Goal: Task Accomplishment & Management: Manage account settings

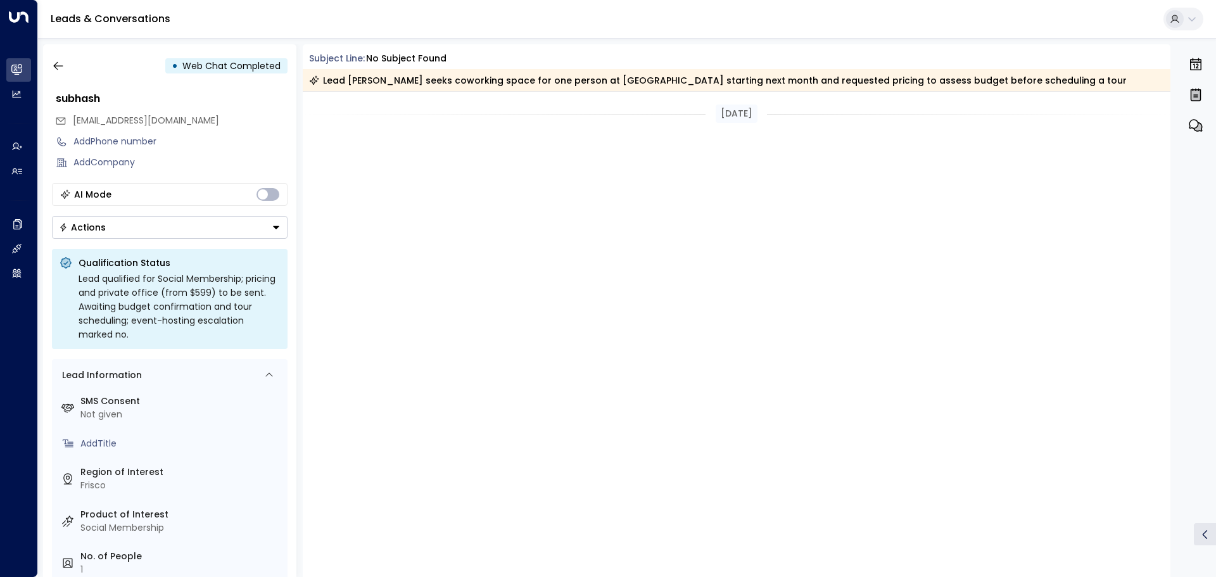
scroll to position [4668, 0]
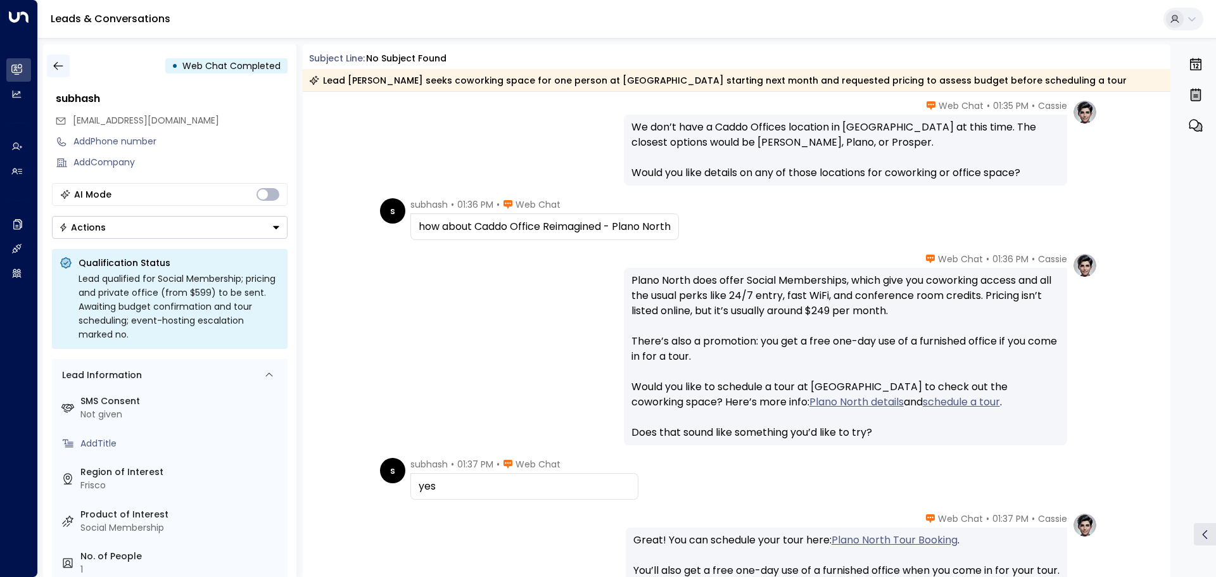
click at [59, 64] on icon "button" at bounding box center [58, 66] width 13 height 13
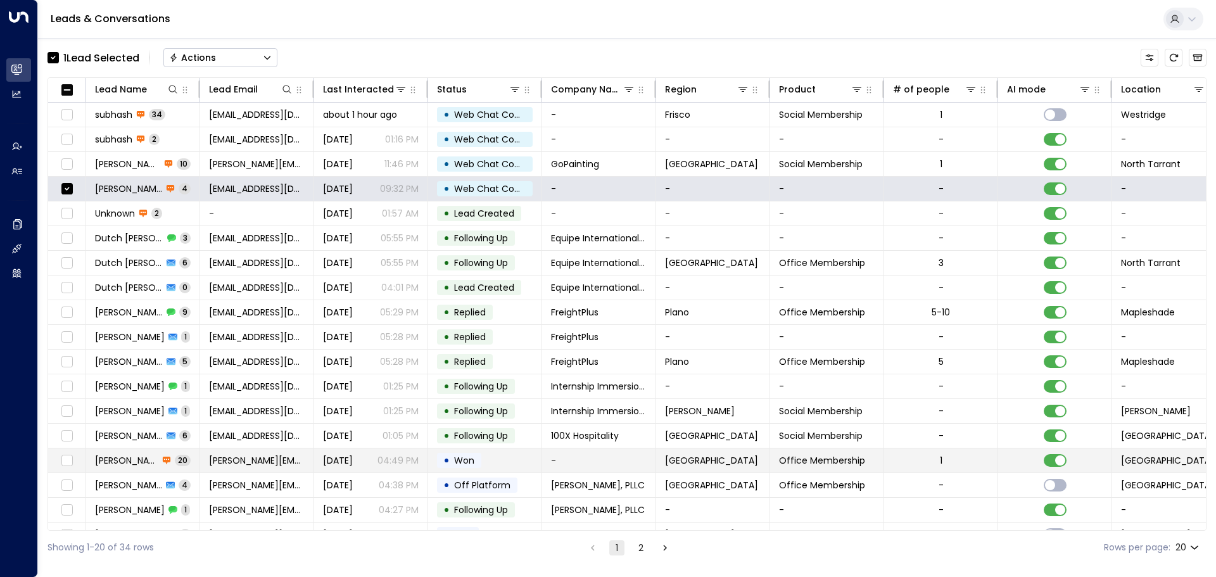
click at [127, 454] on span "[PERSON_NAME]" at bounding box center [126, 460] width 63 height 13
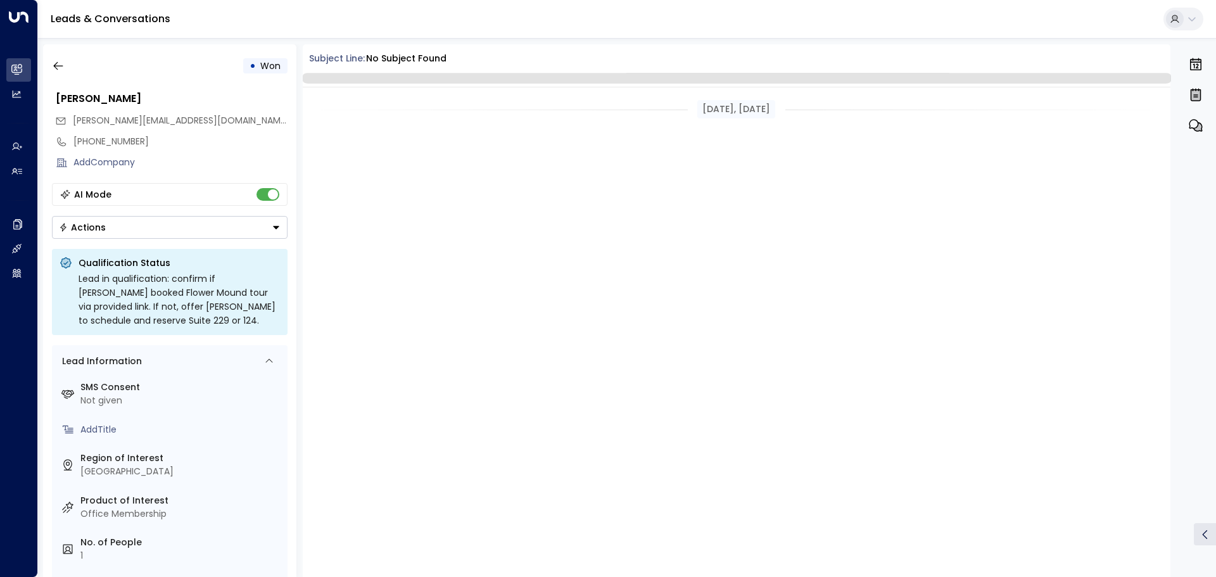
scroll to position [2393, 0]
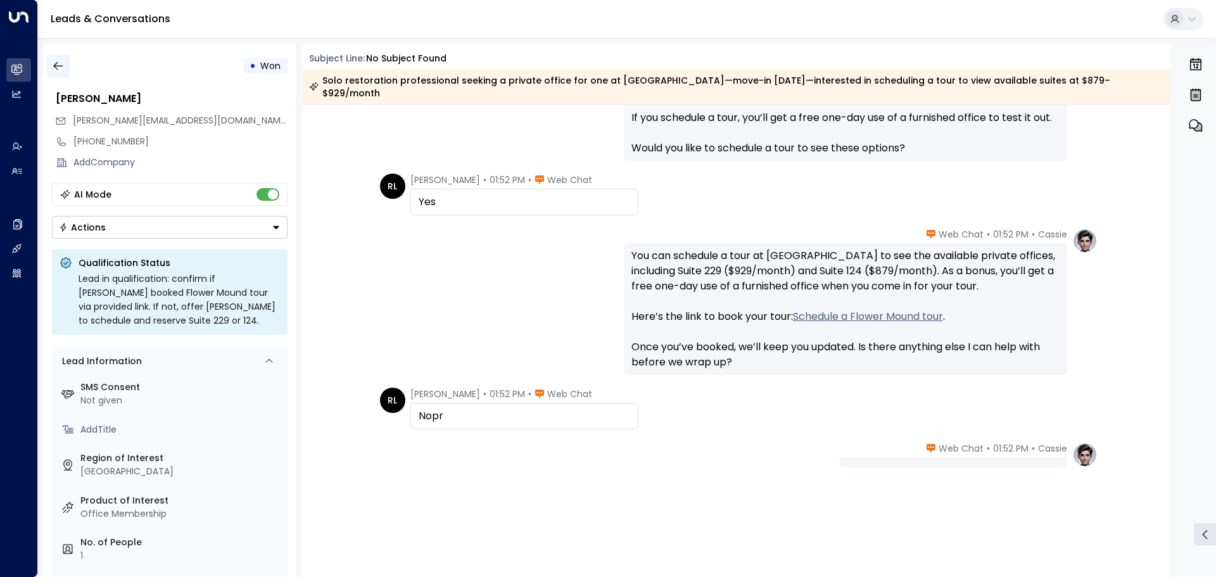
click at [47, 62] on button "button" at bounding box center [58, 65] width 23 height 23
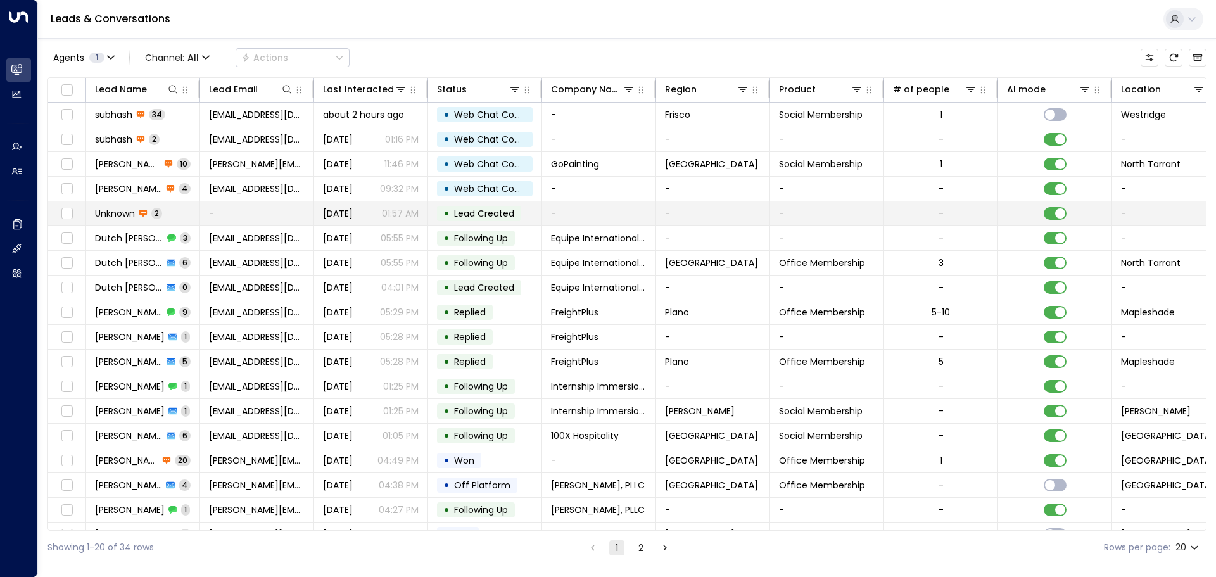
click at [116, 210] on span "Unknown" at bounding box center [115, 213] width 40 height 13
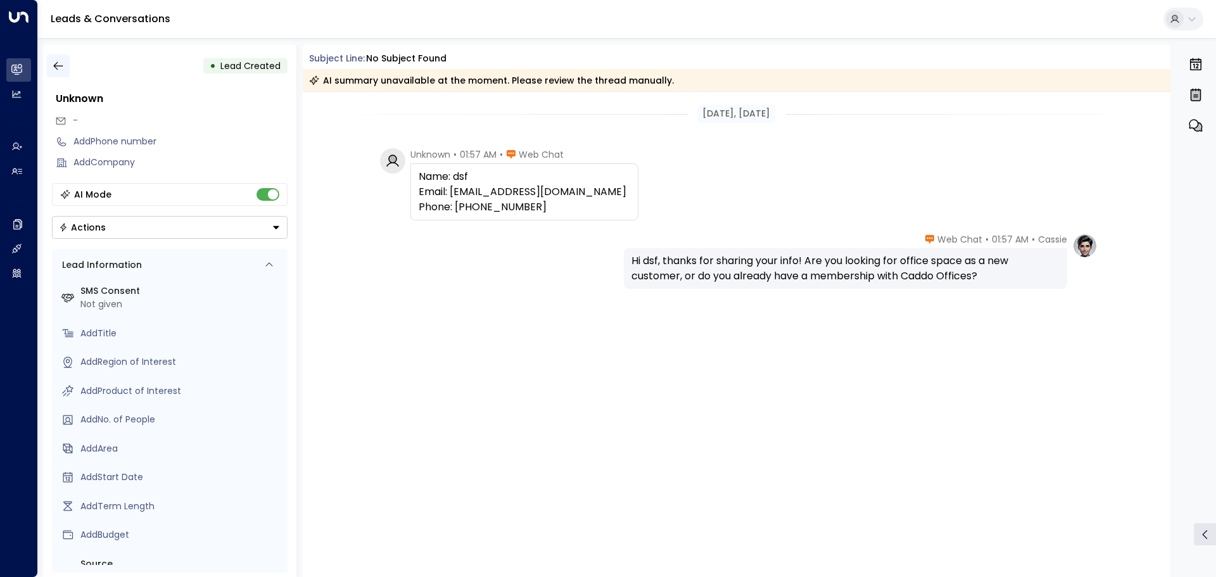
click at [58, 68] on icon "button" at bounding box center [58, 66] width 13 height 13
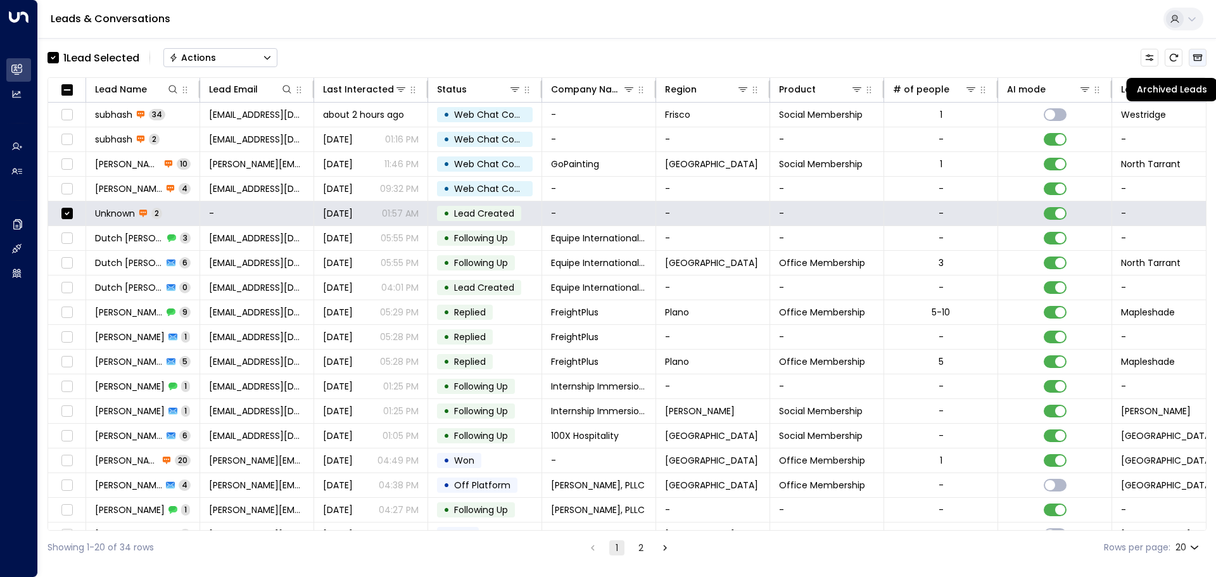
click at [1195, 53] on icon "Archived Leads" at bounding box center [1197, 58] width 10 height 10
click at [276, 52] on button "Actions" at bounding box center [220, 57] width 114 height 19
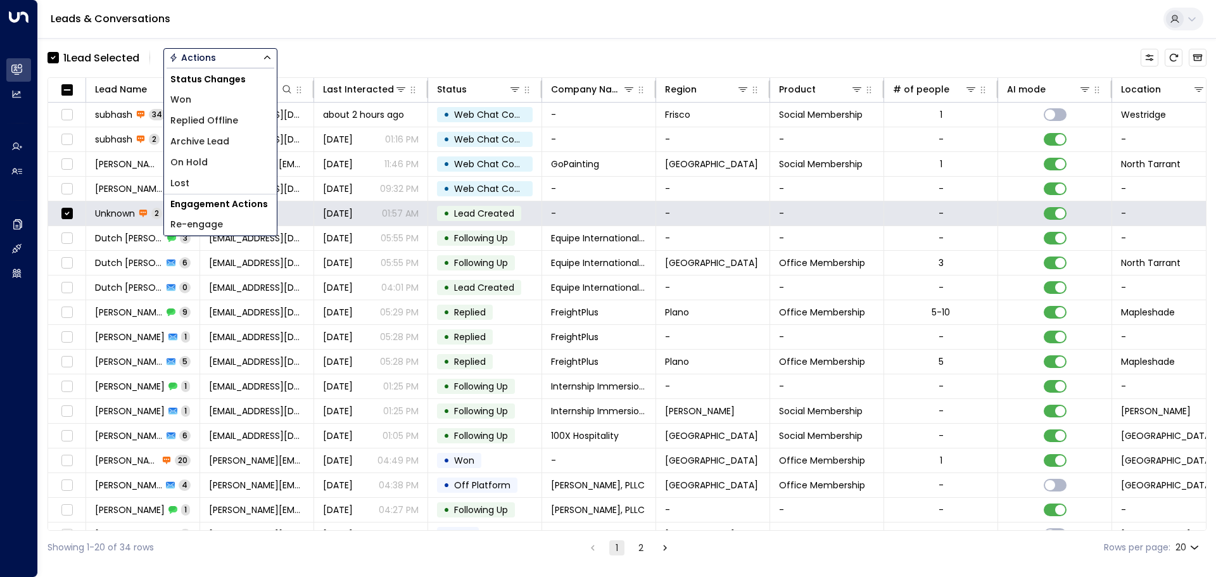
click at [385, 21] on div "Leads & Conversations" at bounding box center [627, 19] width 1178 height 39
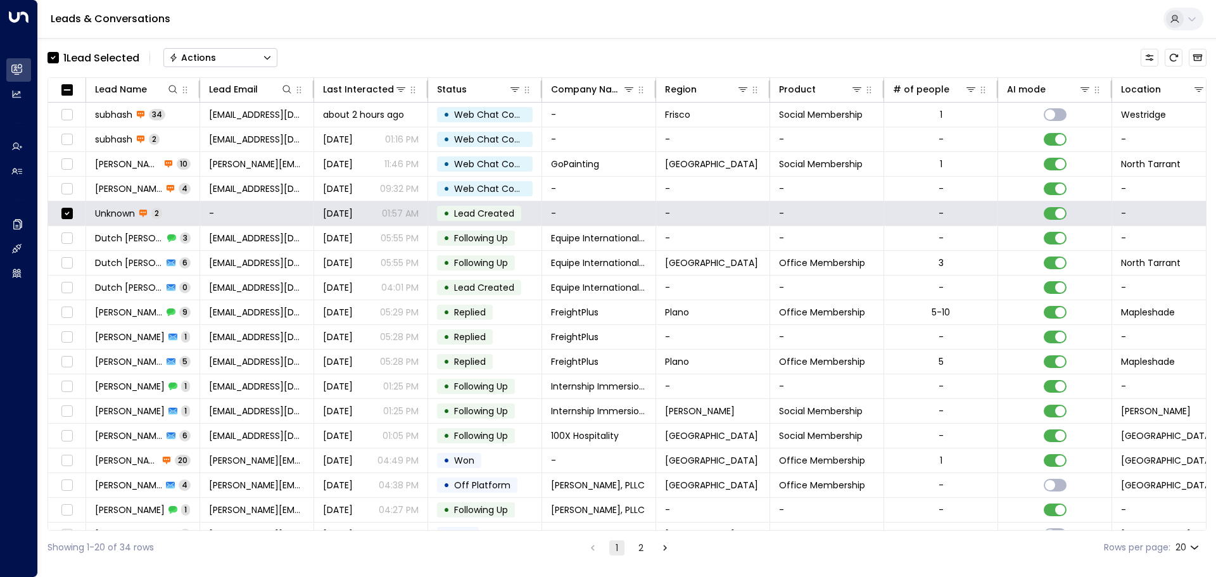
click at [270, 51] on button "Actions" at bounding box center [220, 57] width 114 height 19
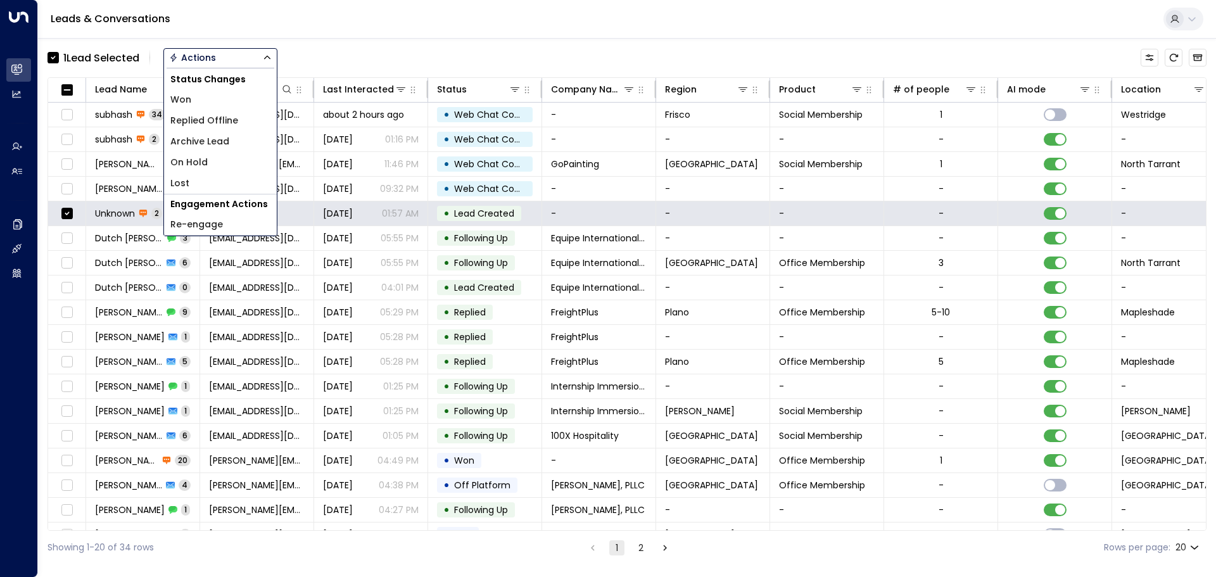
click at [257, 134] on li "Archive Lead" at bounding box center [220, 141] width 113 height 21
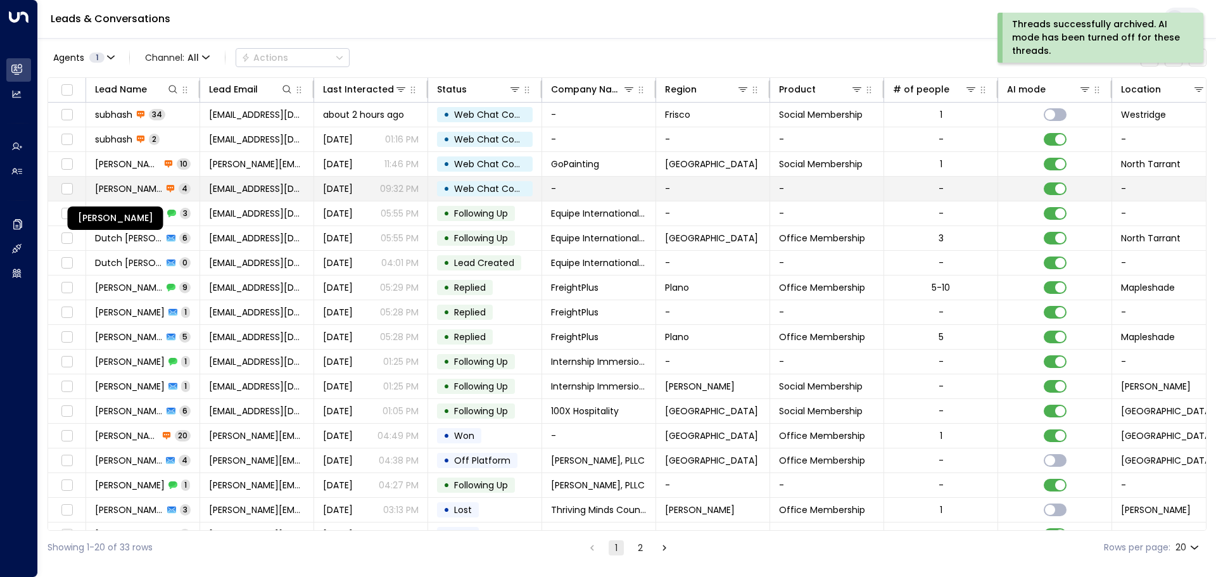
click at [121, 189] on span "[PERSON_NAME]" at bounding box center [128, 188] width 67 height 13
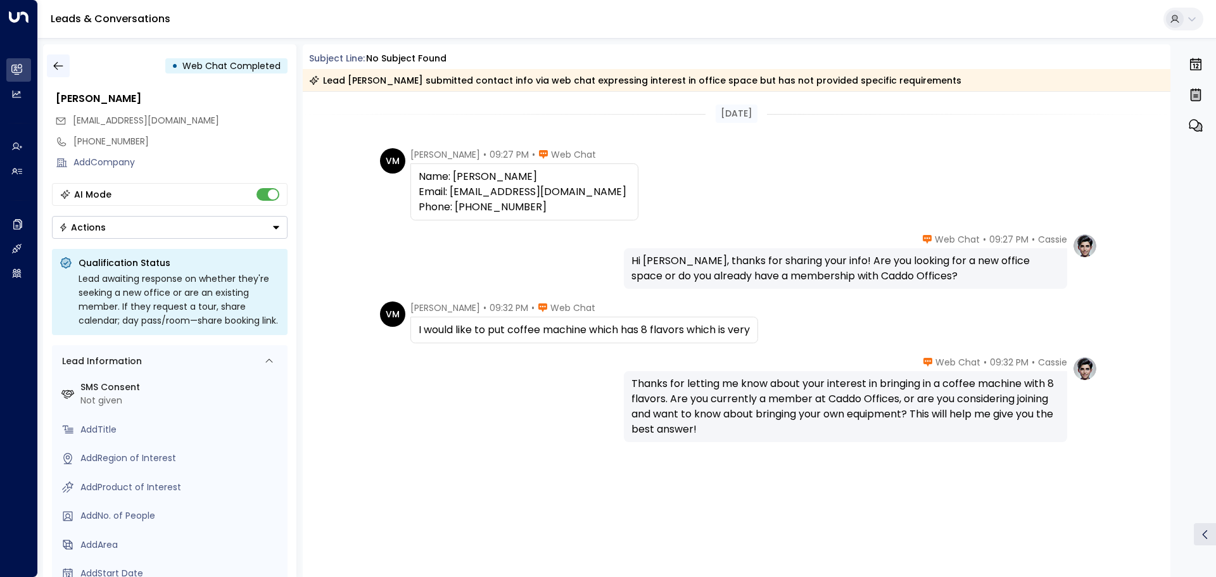
click at [55, 72] on button "button" at bounding box center [58, 65] width 23 height 23
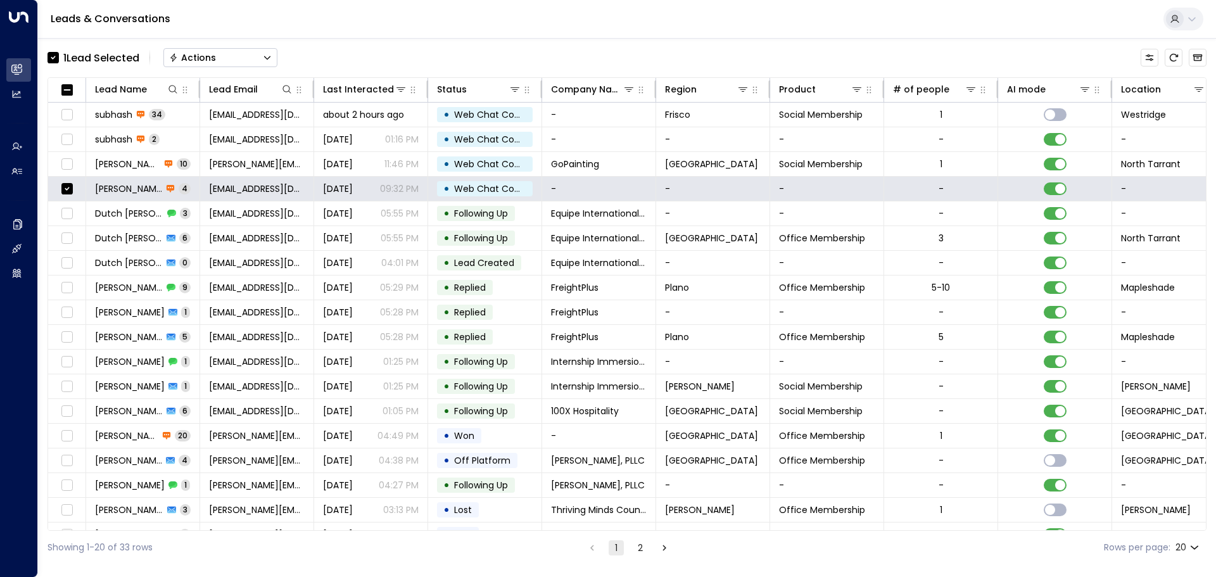
click at [267, 61] on icon "Button group with a nested menu" at bounding box center [267, 57] width 9 height 9
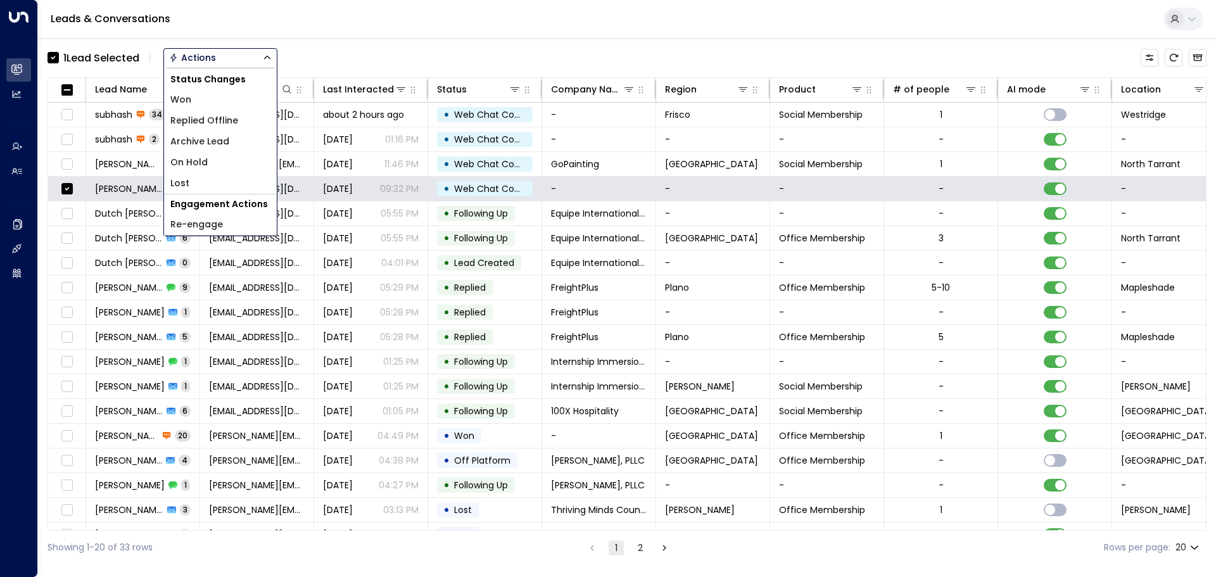
click at [239, 135] on li "Archive Lead" at bounding box center [220, 141] width 113 height 21
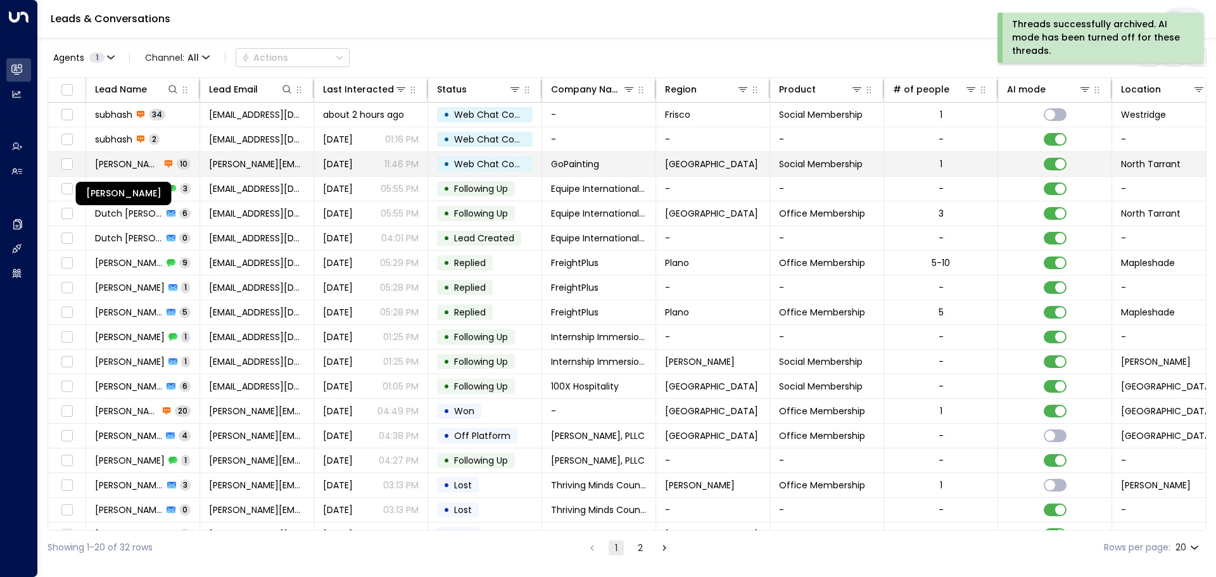
click at [130, 160] on span "[PERSON_NAME]" at bounding box center [127, 164] width 65 height 13
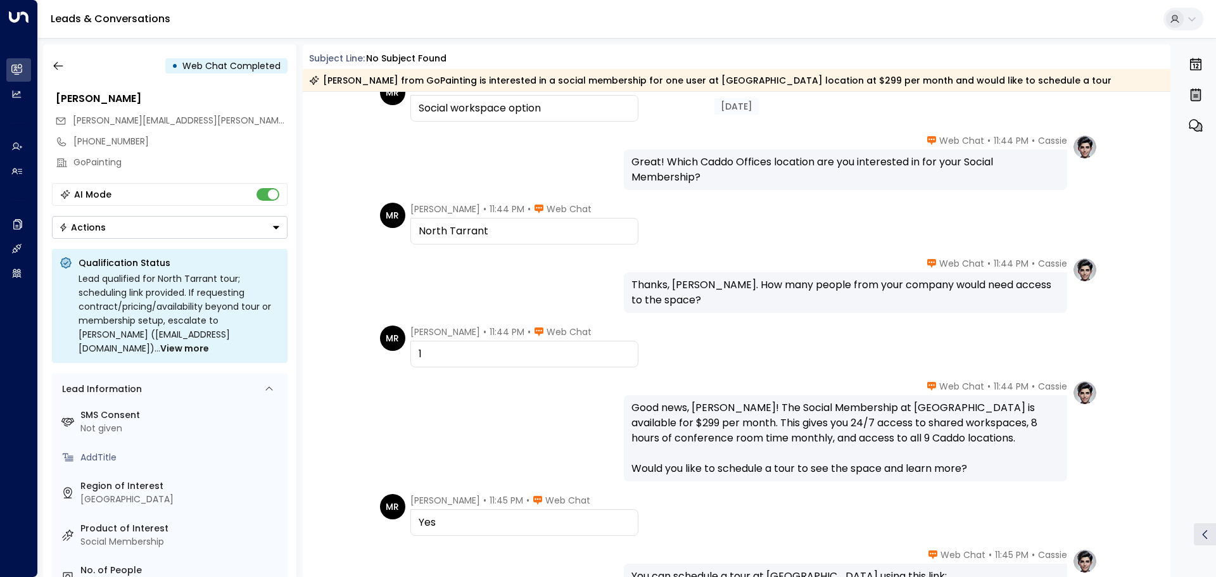
scroll to position [406, 0]
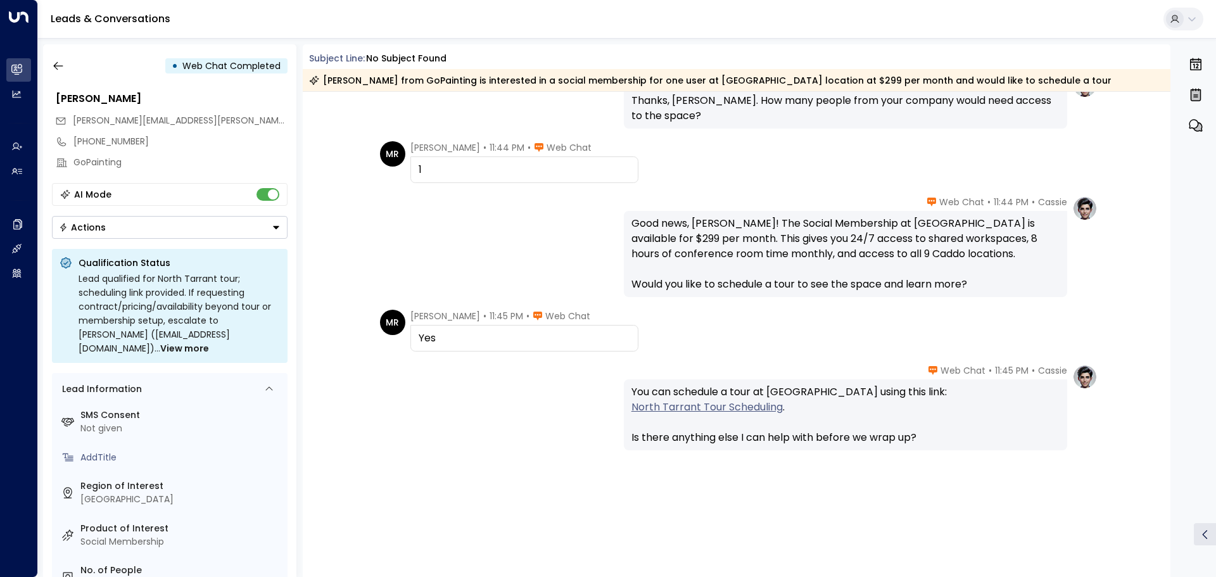
click at [80, 22] on link "Leads & Conversations" at bounding box center [111, 18] width 120 height 15
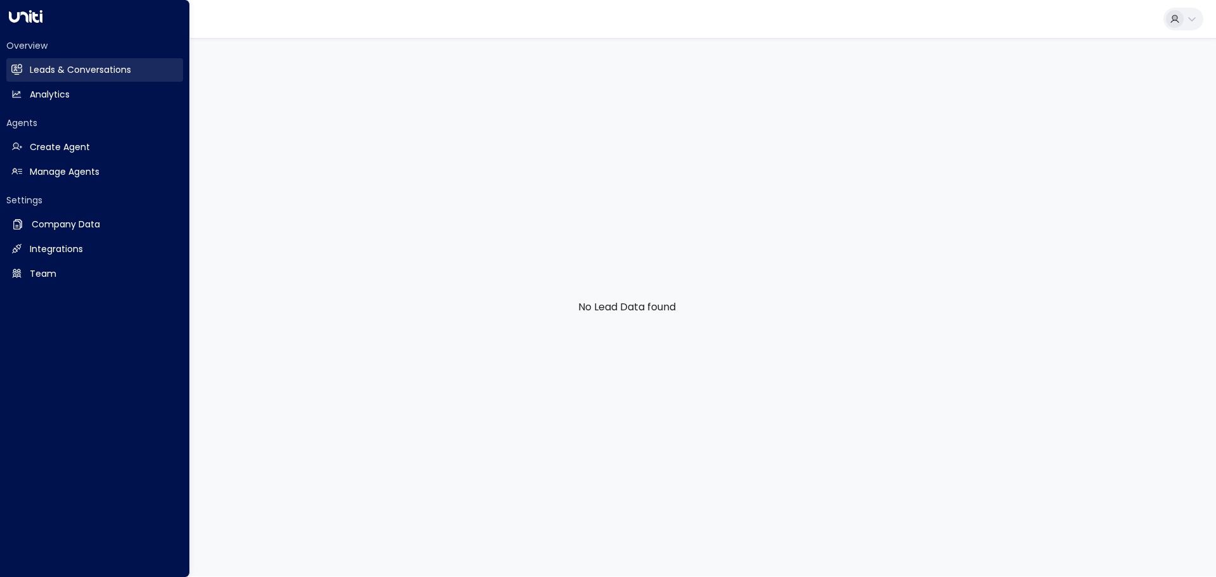
click at [76, 71] on h2 "Leads & Conversations" at bounding box center [80, 69] width 101 height 13
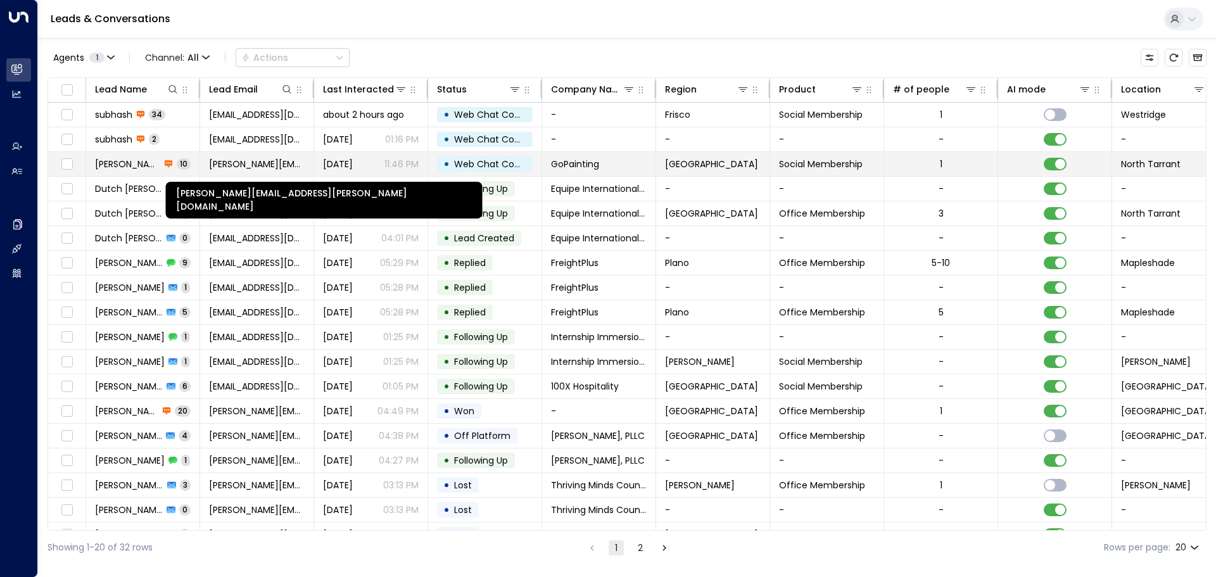
click at [271, 163] on span "[PERSON_NAME][EMAIL_ADDRESS][PERSON_NAME][DOMAIN_NAME]" at bounding box center [257, 164] width 96 height 13
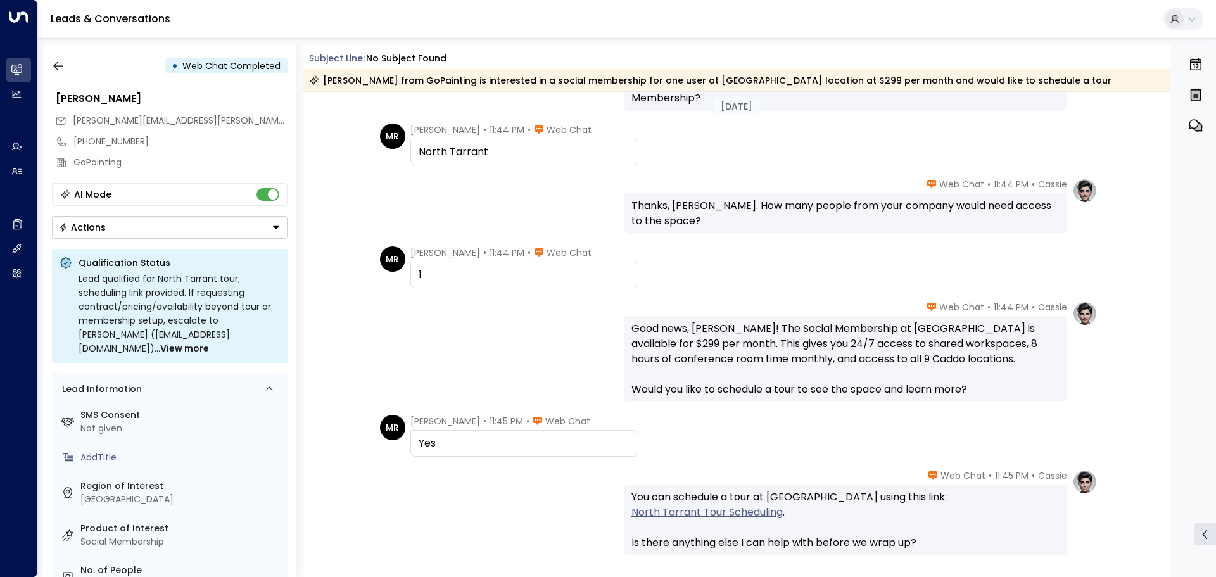
scroll to position [285, 0]
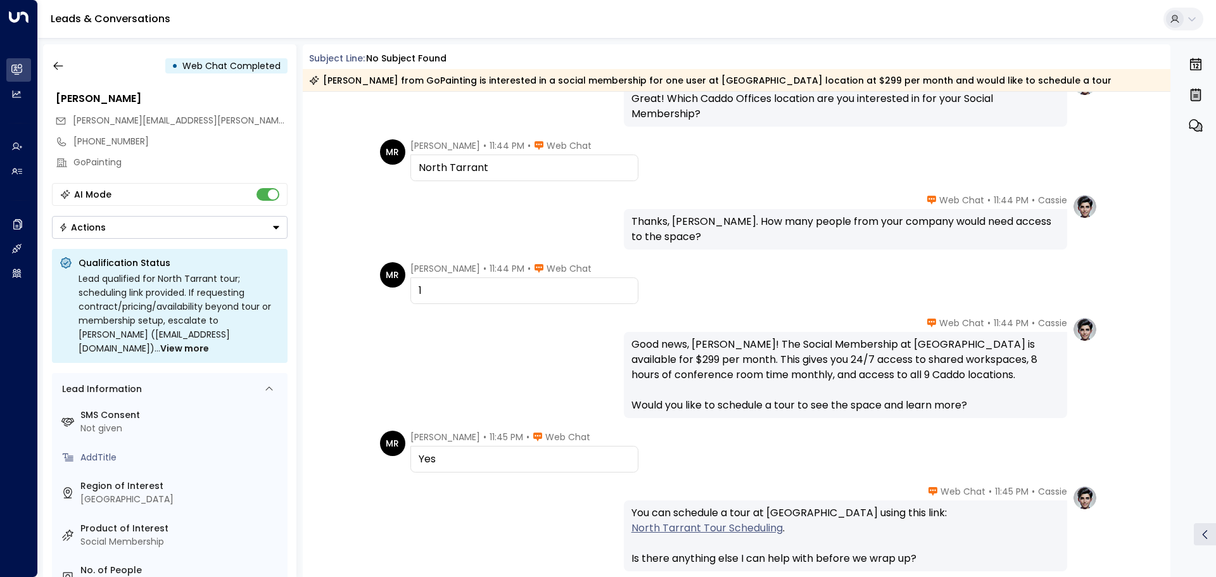
click at [77, 20] on link "Leads & Conversations" at bounding box center [111, 18] width 120 height 15
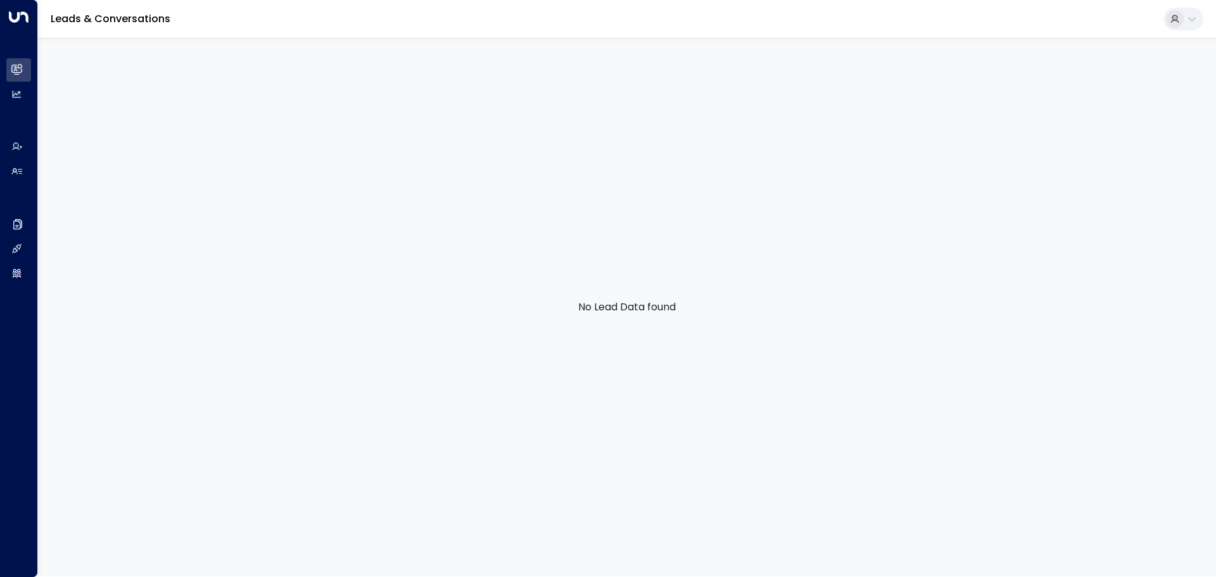
click at [108, 22] on link "Leads & Conversations" at bounding box center [111, 18] width 120 height 15
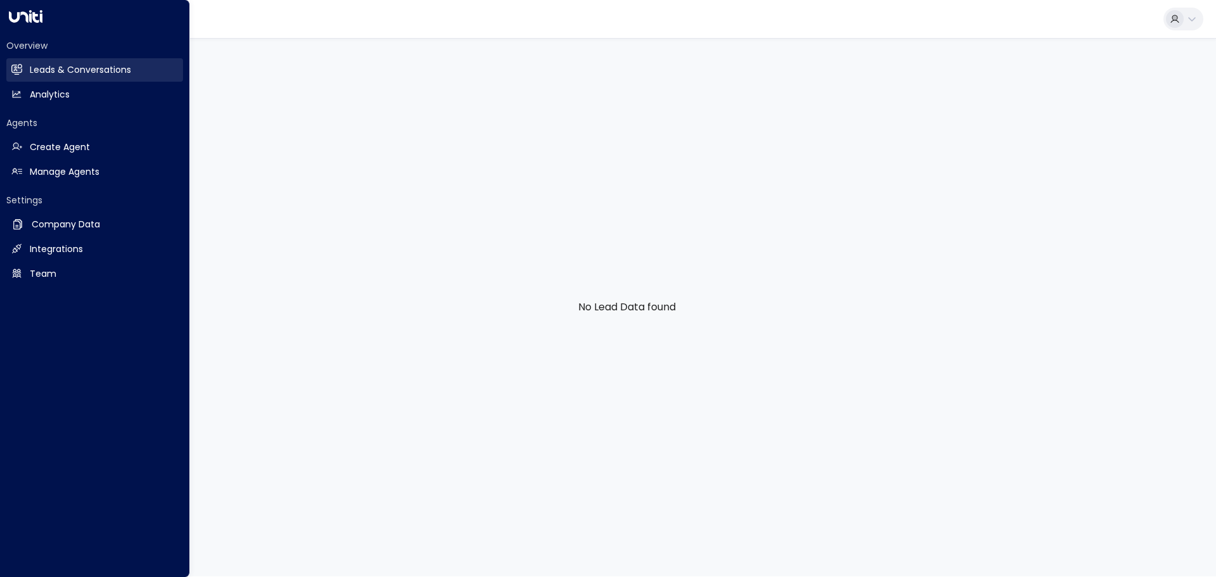
click at [32, 68] on h2 "Leads & Conversations" at bounding box center [80, 69] width 101 height 13
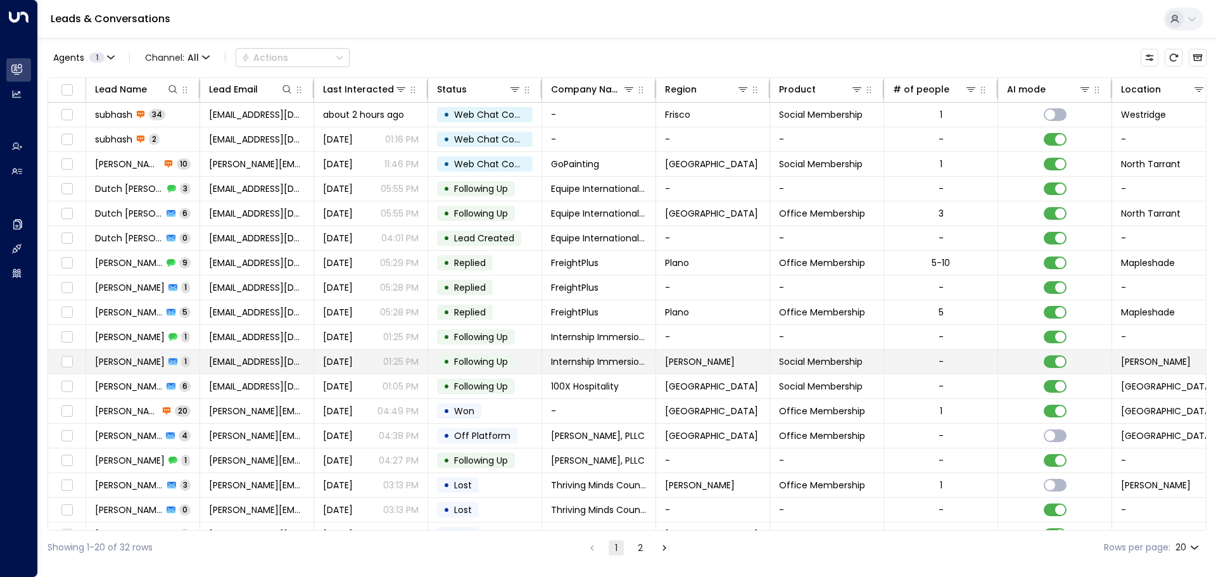
click at [135, 357] on span "[PERSON_NAME]" at bounding box center [130, 361] width 70 height 13
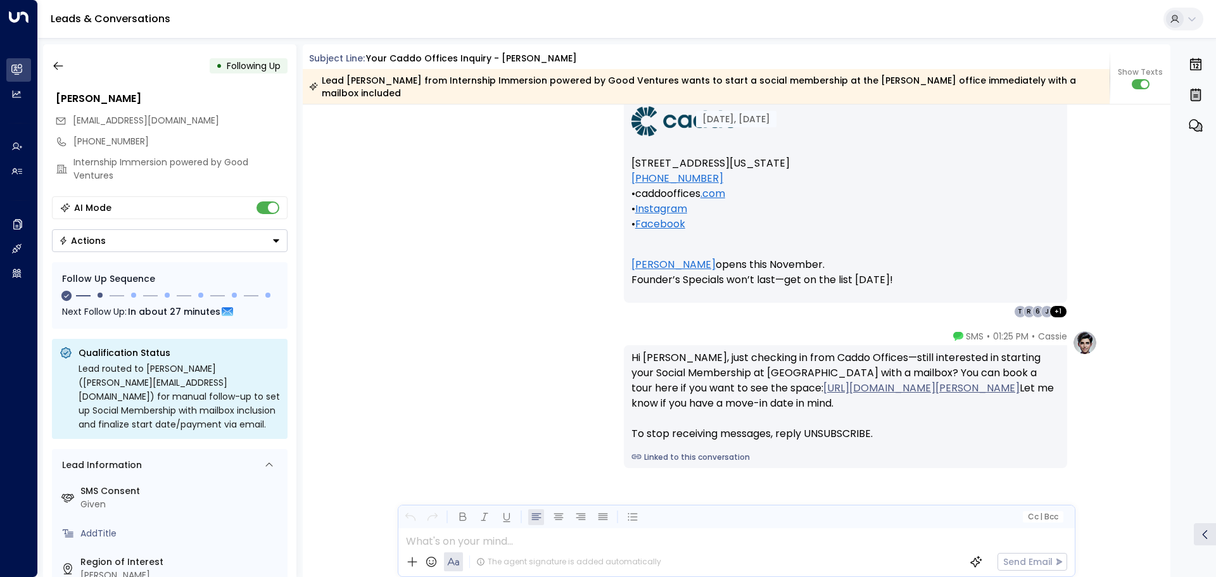
scroll to position [1557, 0]
